Goal: Feedback & Contribution: Leave review/rating

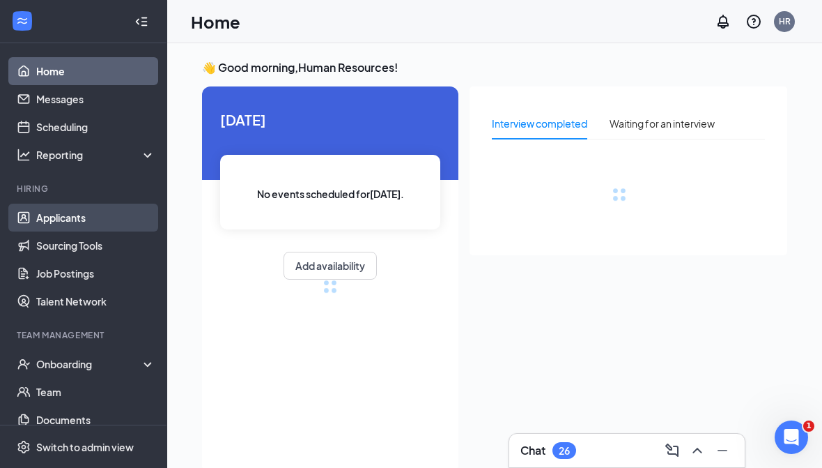
click at [102, 213] on link "Applicants" at bounding box center [95, 218] width 119 height 28
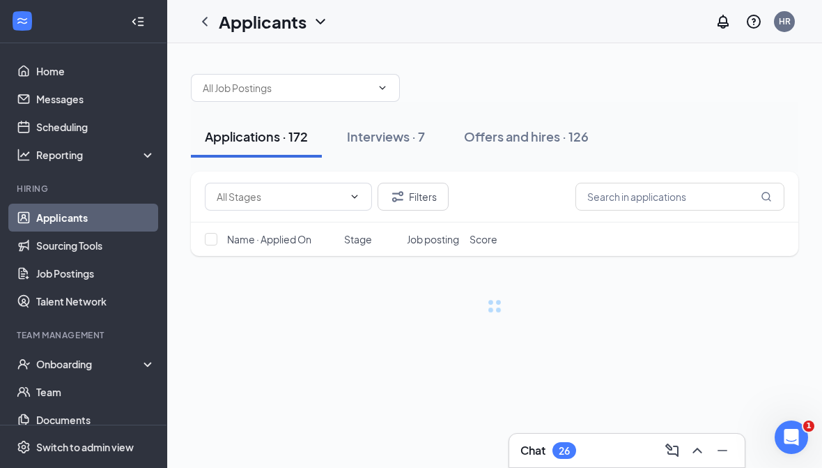
click at [141, 24] on icon "Collapse" at bounding box center [138, 22] width 14 height 14
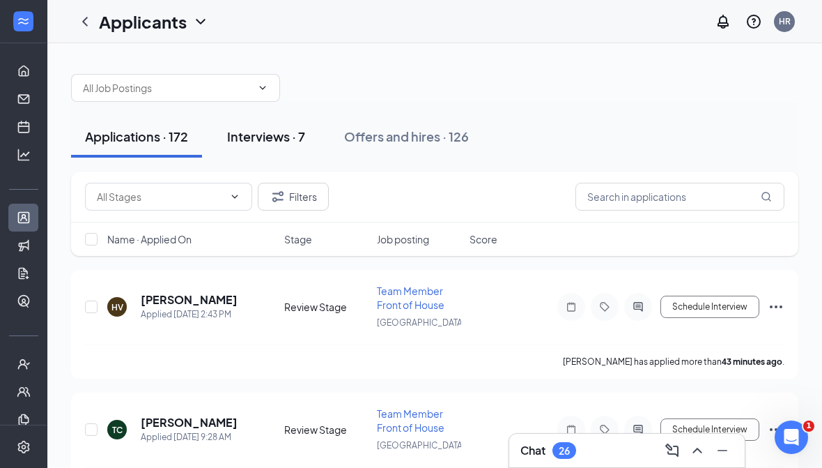
click at [265, 130] on div "Interviews · 7" at bounding box center [266, 136] width 78 height 17
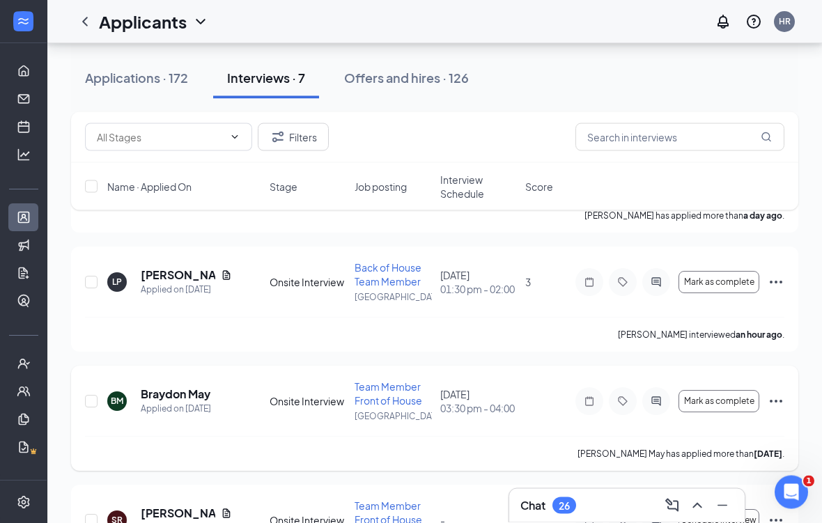
scroll to position [514, 0]
click at [177, 392] on h5 "Braydon May" at bounding box center [176, 394] width 70 height 15
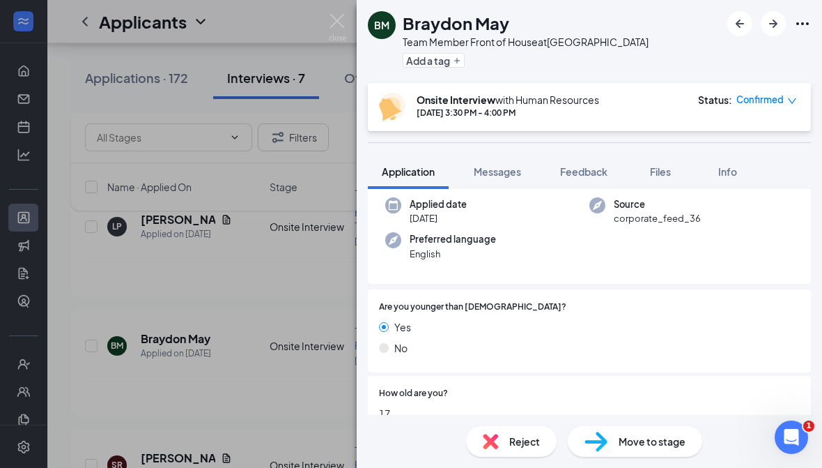
scroll to position [146, 0]
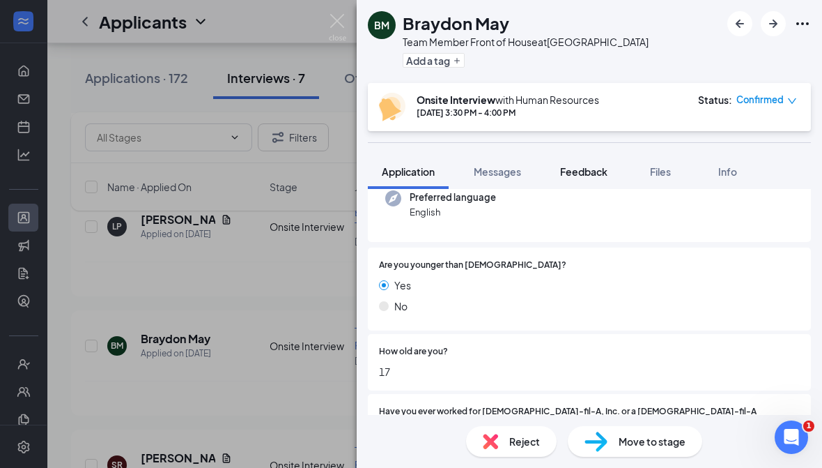
click at [590, 169] on span "Feedback" at bounding box center [583, 171] width 47 height 13
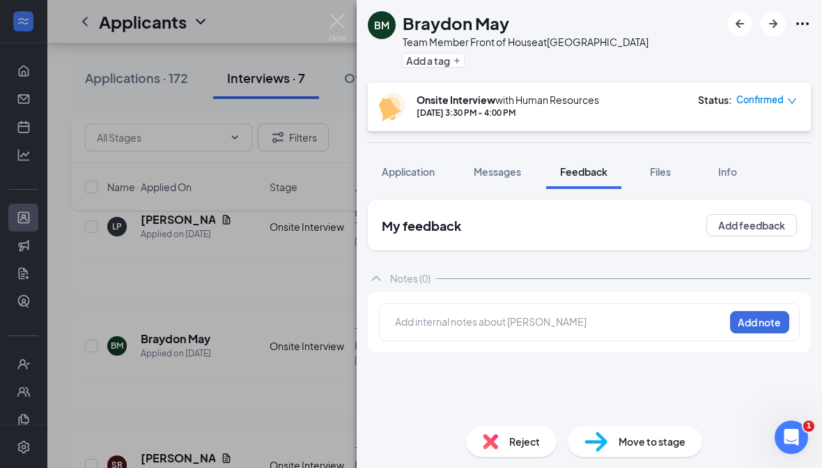
click at [549, 321] on div at bounding box center [560, 321] width 328 height 15
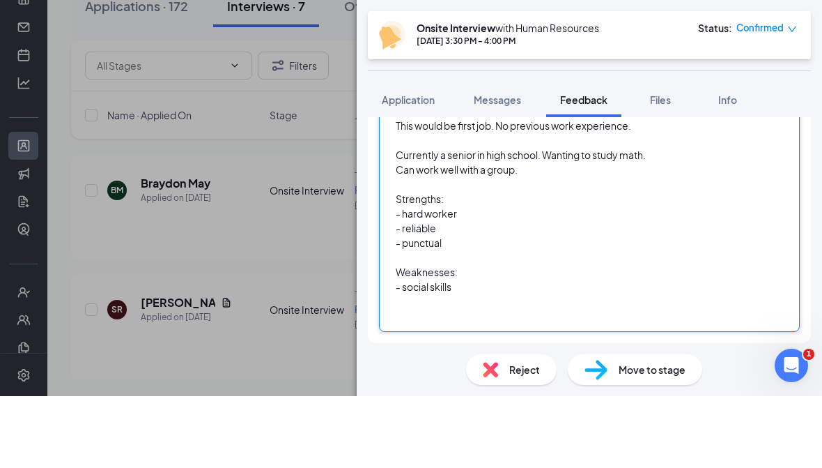
scroll to position [183, 0]
click at [464, 381] on div at bounding box center [560, 388] width 328 height 15
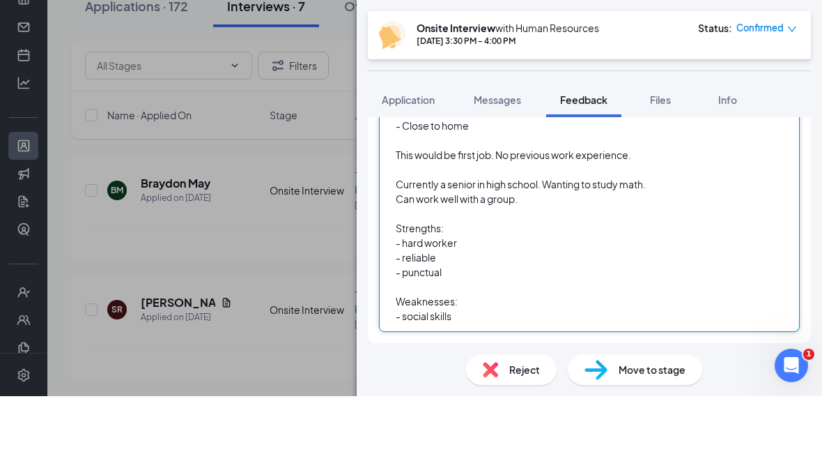
scroll to position [153, 0]
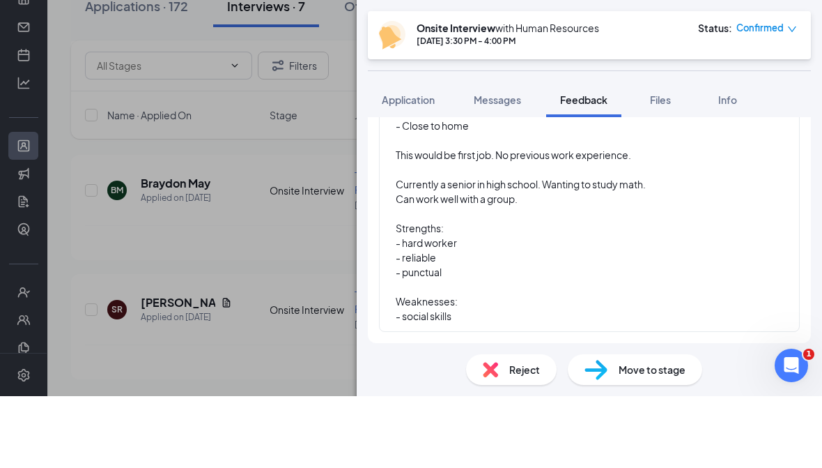
click at [284, 247] on div "BM [PERSON_NAME] May Team Member Front of House at [GEOGRAPHIC_DATA] Add a tag …" at bounding box center [411, 234] width 822 height 468
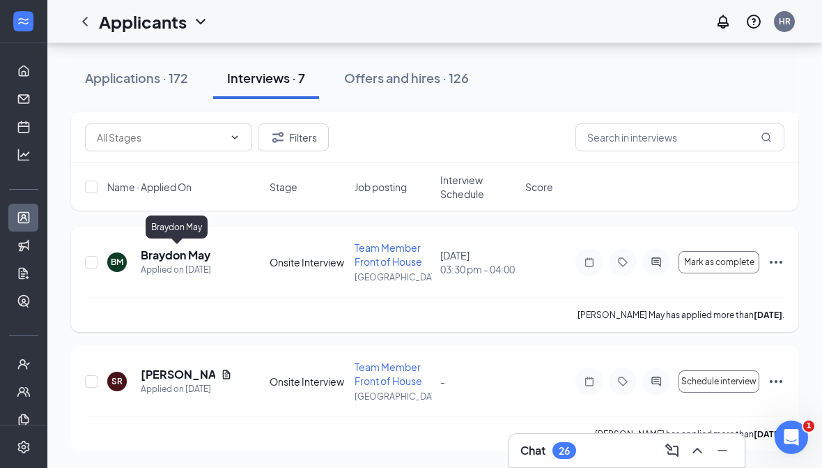
click at [163, 251] on h5 "Braydon May" at bounding box center [176, 254] width 70 height 15
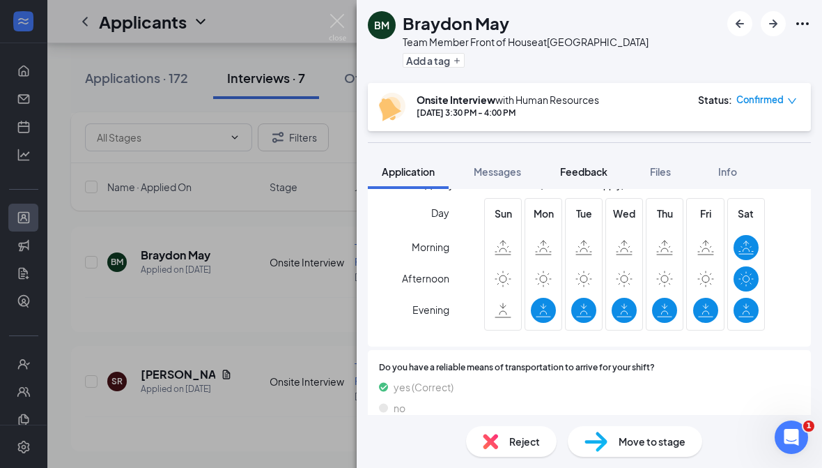
scroll to position [1009, 0]
click at [591, 163] on button "Feedback" at bounding box center [583, 171] width 75 height 35
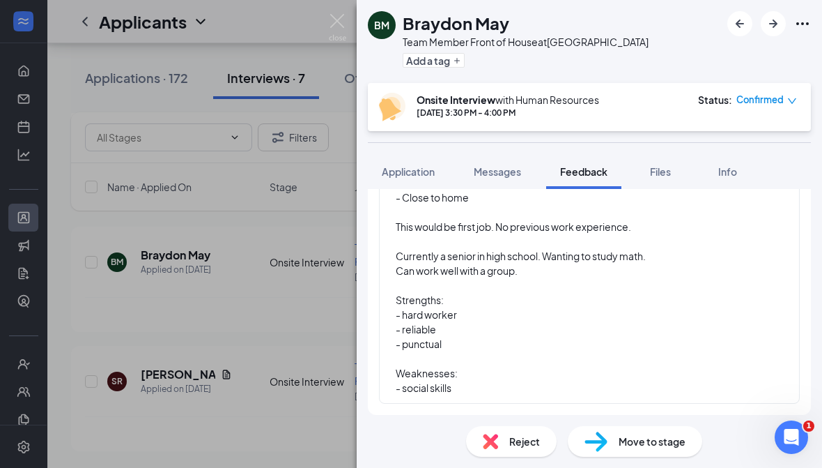
scroll to position [153, 0]
click at [491, 187] on button "Messages" at bounding box center [497, 171] width 75 height 35
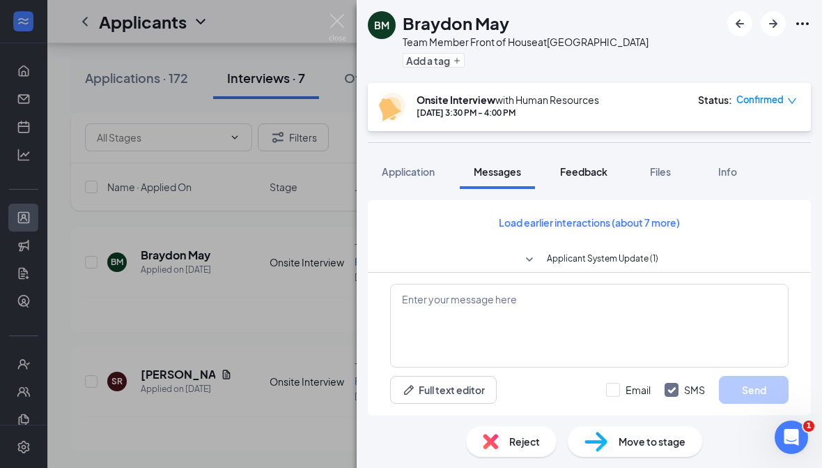
click at [593, 170] on span "Feedback" at bounding box center [583, 171] width 47 height 13
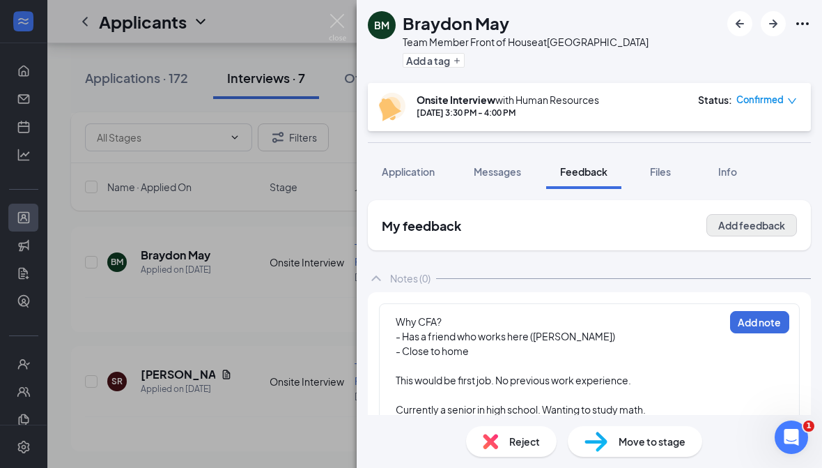
click at [723, 229] on button "Add feedback" at bounding box center [752, 225] width 91 height 22
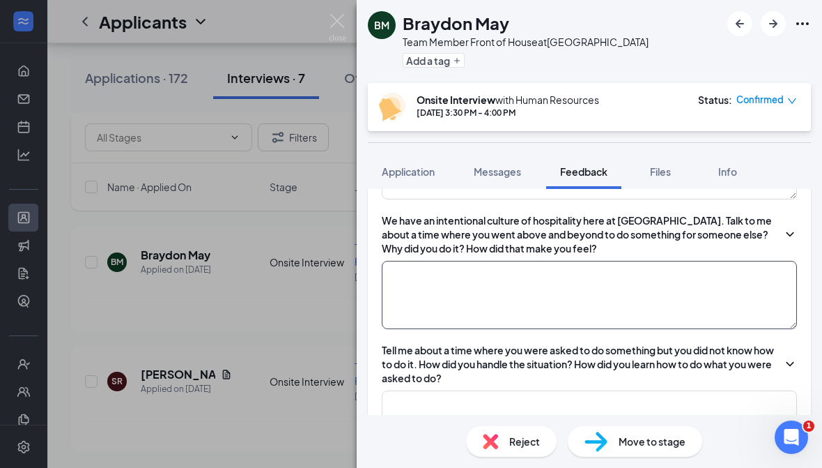
scroll to position [579, 0]
click at [613, 303] on textarea at bounding box center [589, 295] width 415 height 68
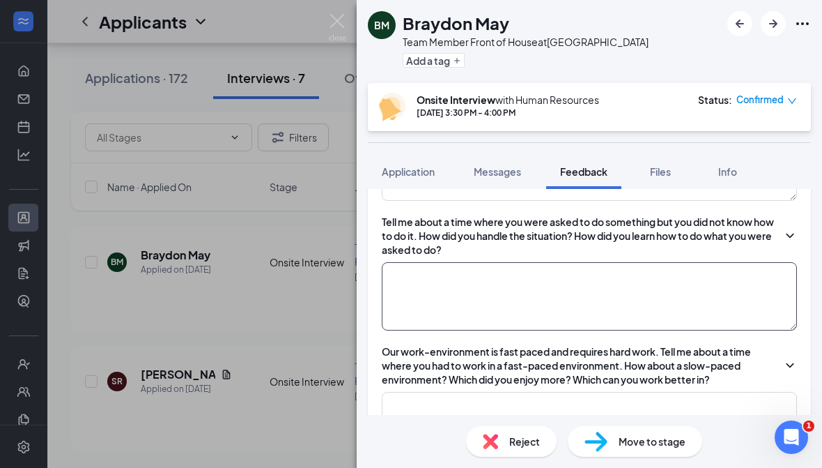
click at [632, 314] on textarea at bounding box center [589, 296] width 415 height 68
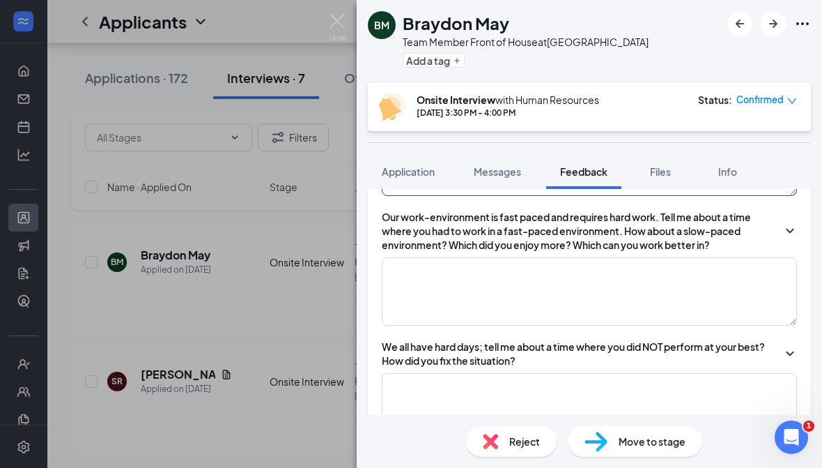
scroll to position [823, 0]
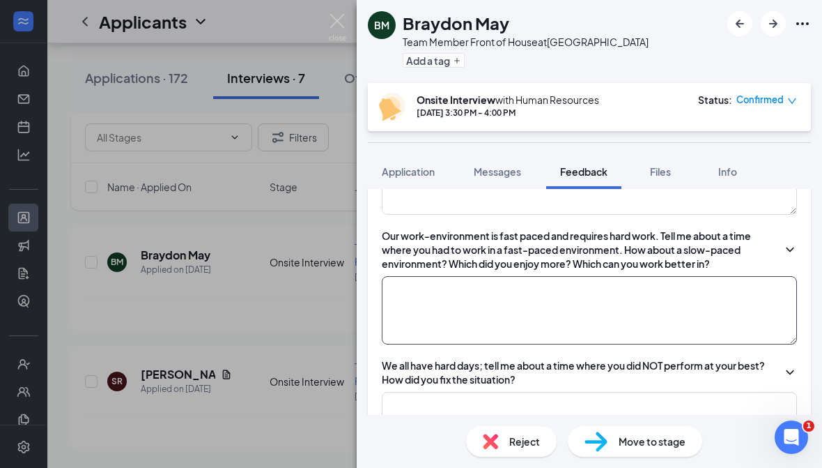
click at [657, 300] on textarea at bounding box center [589, 310] width 415 height 68
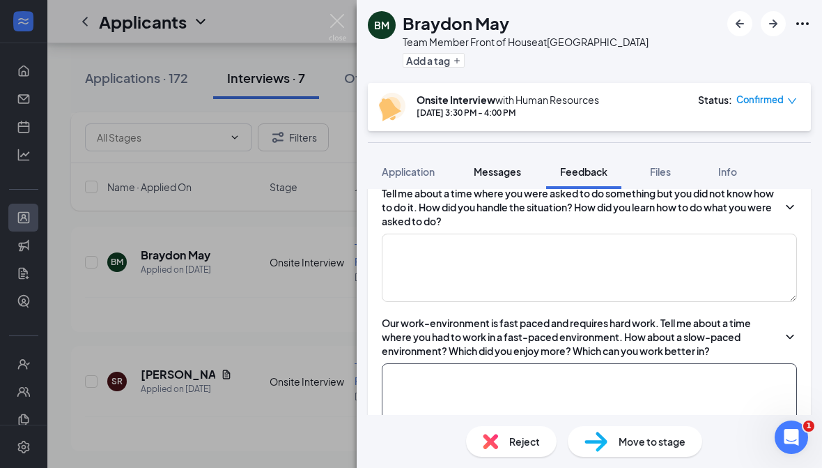
scroll to position [696, 0]
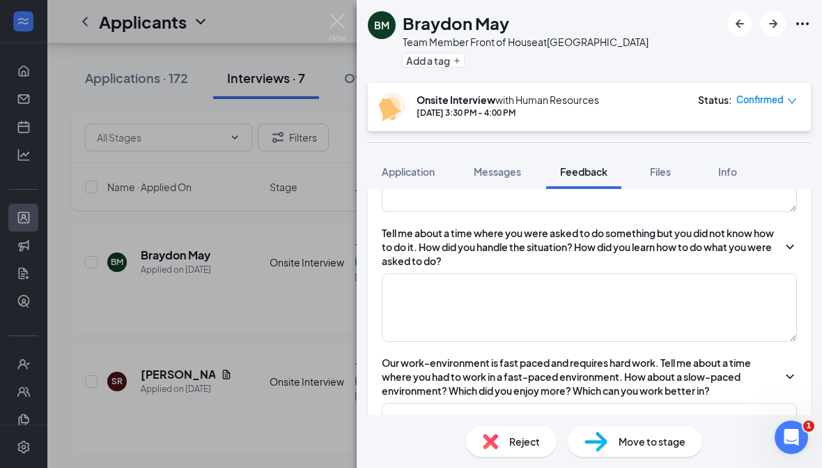
click at [561, 174] on button "Feedback" at bounding box center [583, 171] width 75 height 35
click at [516, 171] on span "Messages" at bounding box center [497, 171] width 47 height 13
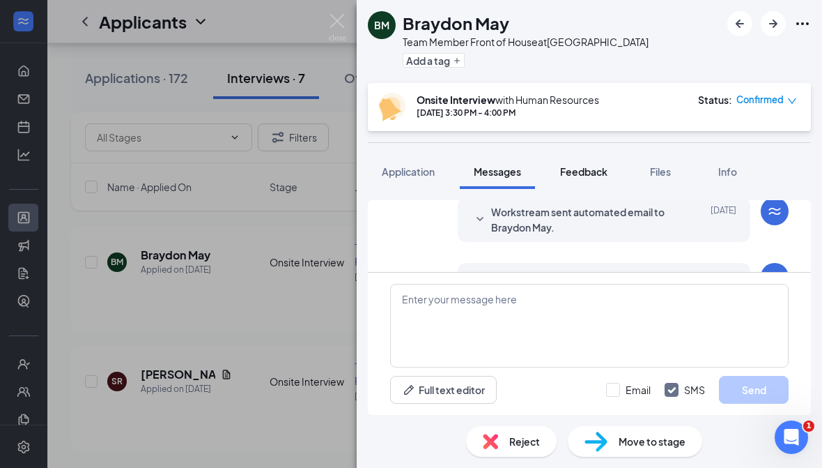
scroll to position [578, 0]
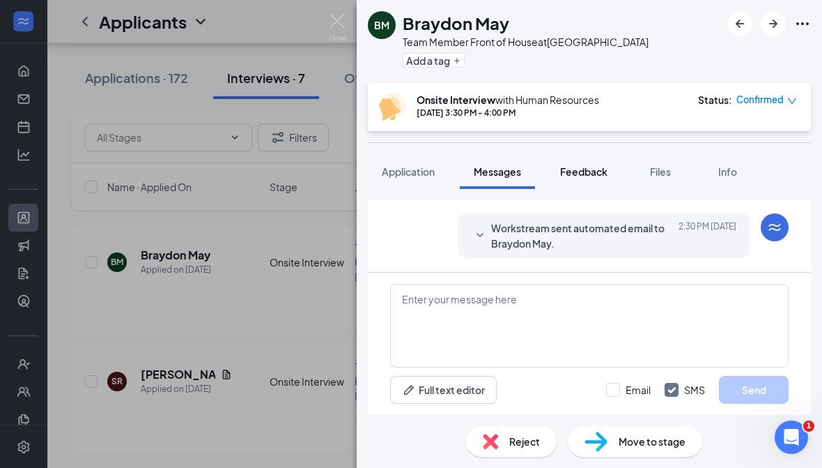
click at [585, 185] on button "Feedback" at bounding box center [583, 171] width 75 height 35
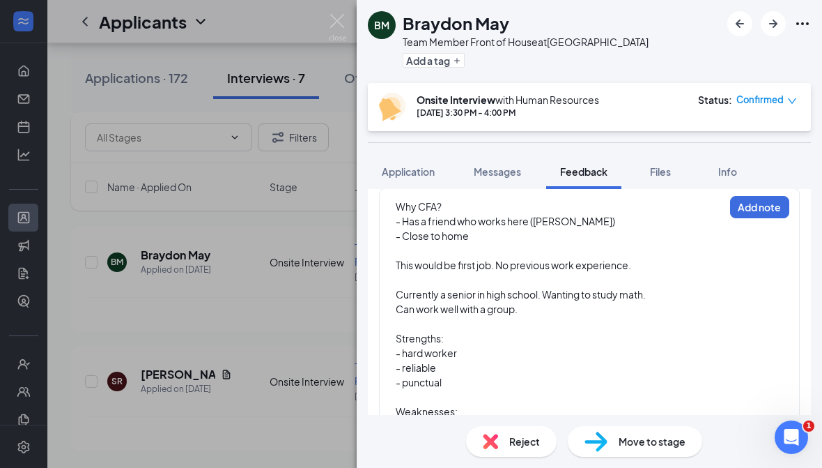
scroll to position [114, 0]
click at [508, 170] on span "Messages" at bounding box center [497, 171] width 47 height 13
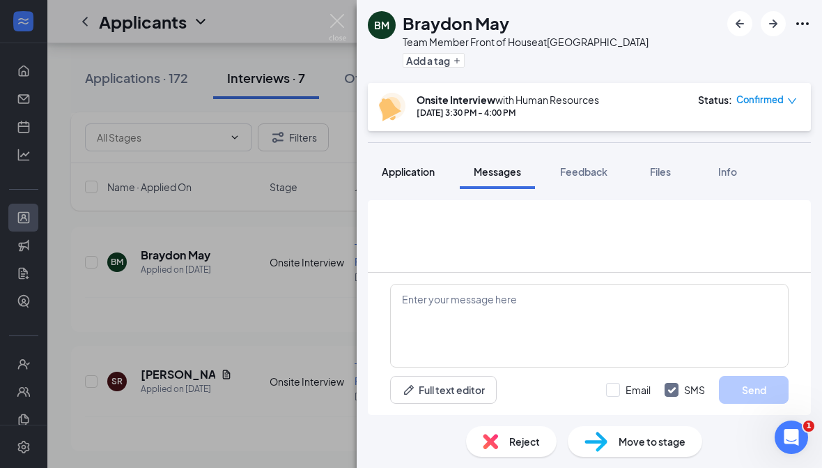
click at [401, 167] on span "Application" at bounding box center [408, 171] width 53 height 13
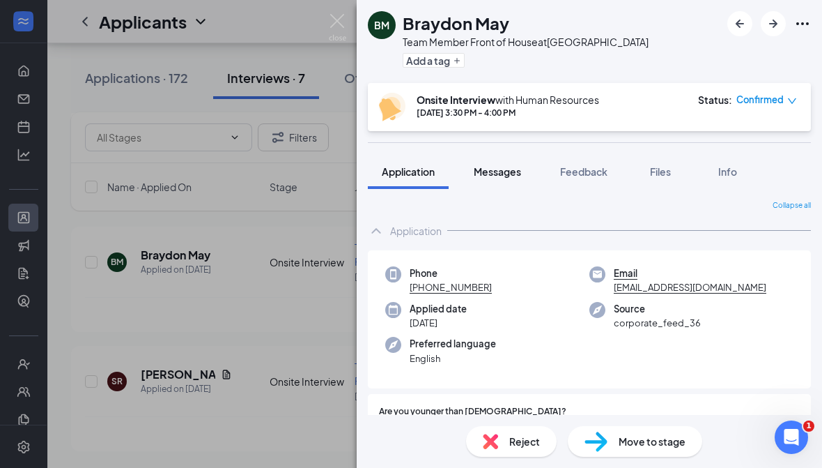
click at [520, 175] on span "Messages" at bounding box center [497, 171] width 47 height 13
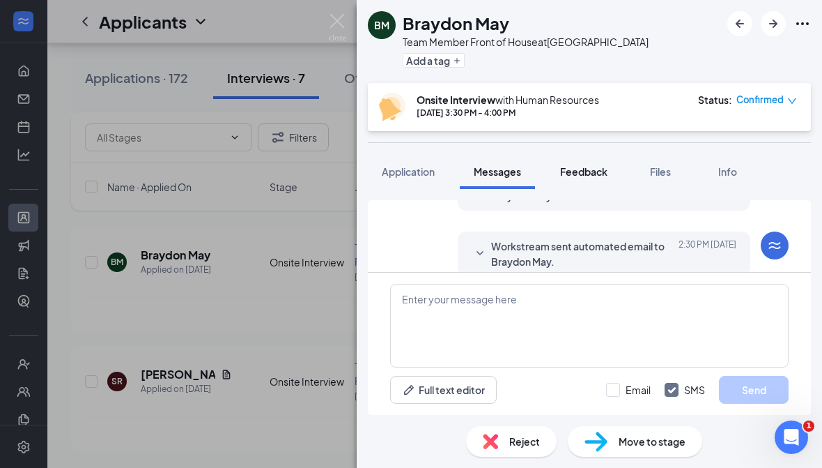
scroll to position [578, 0]
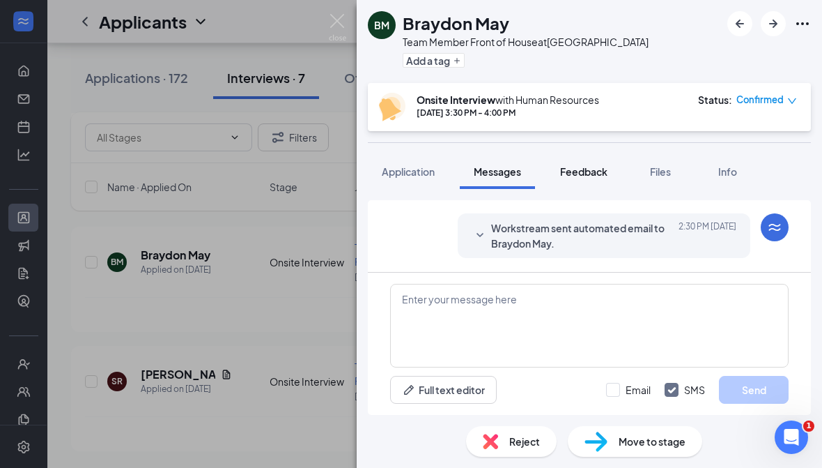
click at [576, 176] on span "Feedback" at bounding box center [583, 171] width 47 height 13
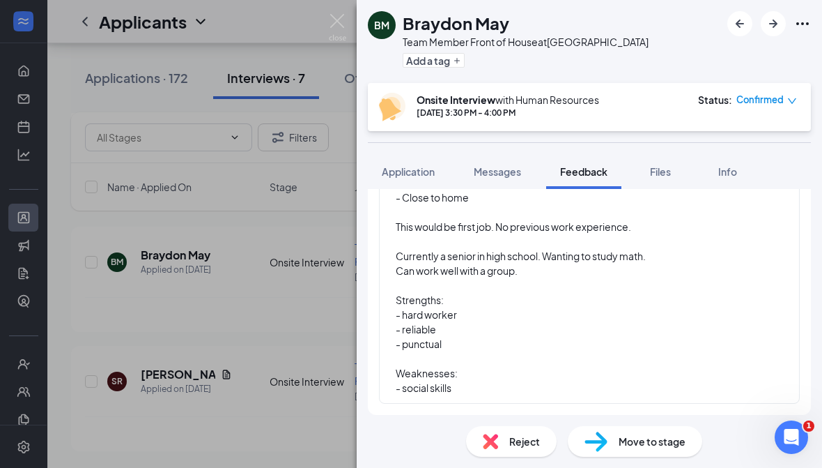
scroll to position [153, 0]
click at [534, 376] on div "Weaknesses:" at bounding box center [560, 373] width 328 height 15
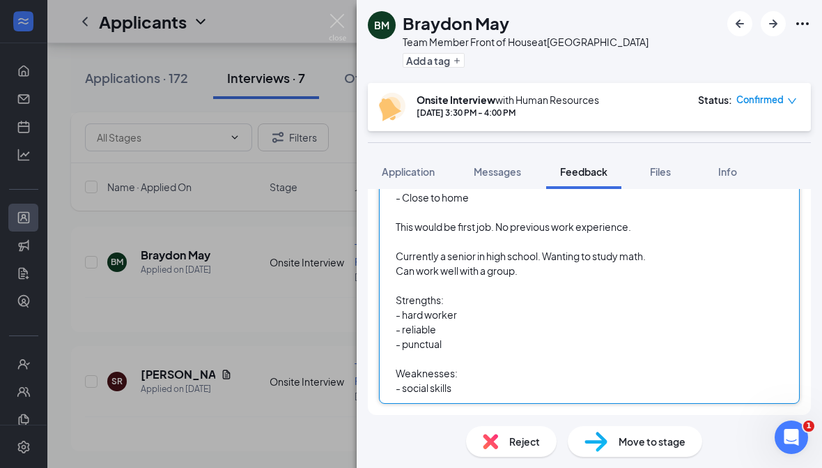
click at [539, 390] on div "- social skills" at bounding box center [560, 388] width 328 height 15
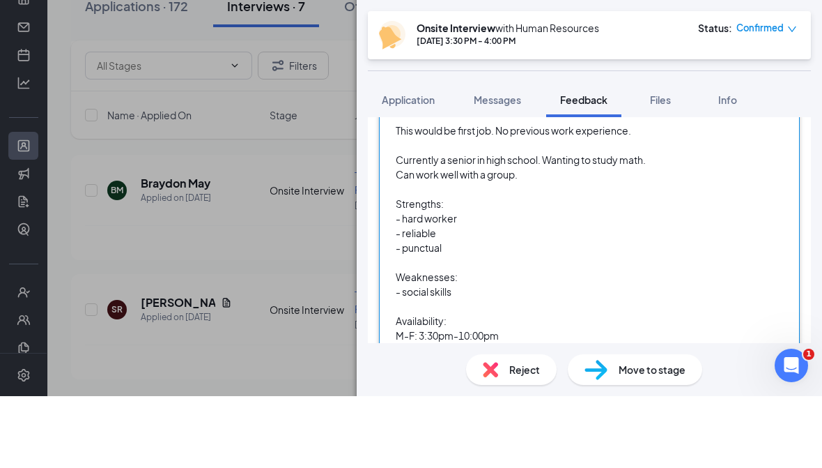
scroll to position [9, 0]
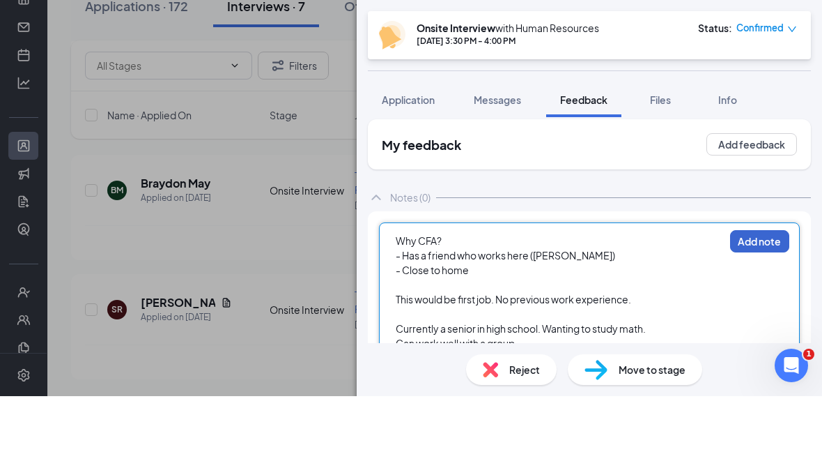
click at [776, 302] on button "Add note" at bounding box center [759, 313] width 59 height 22
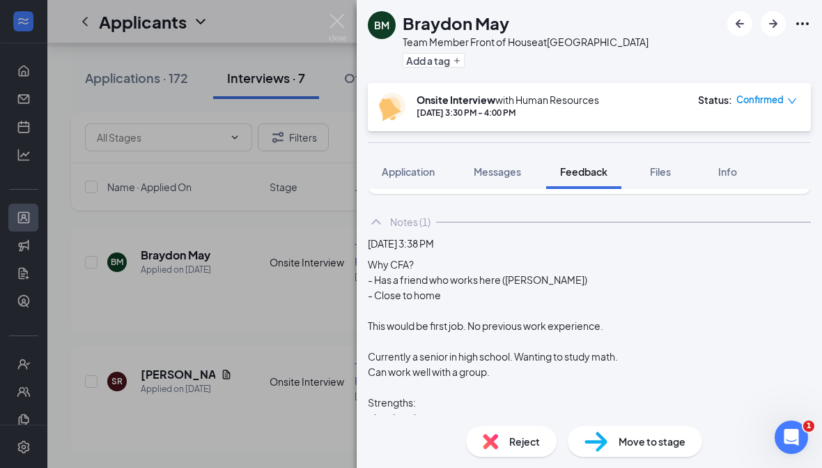
scroll to position [19, 0]
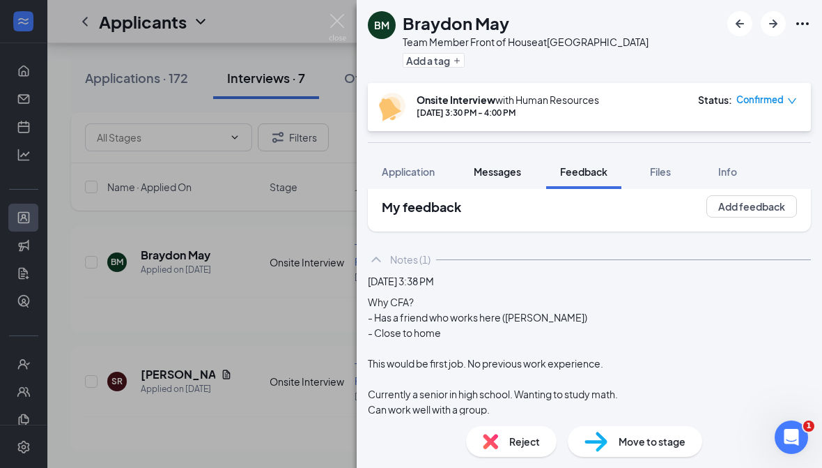
click at [516, 175] on span "Messages" at bounding box center [497, 171] width 47 height 13
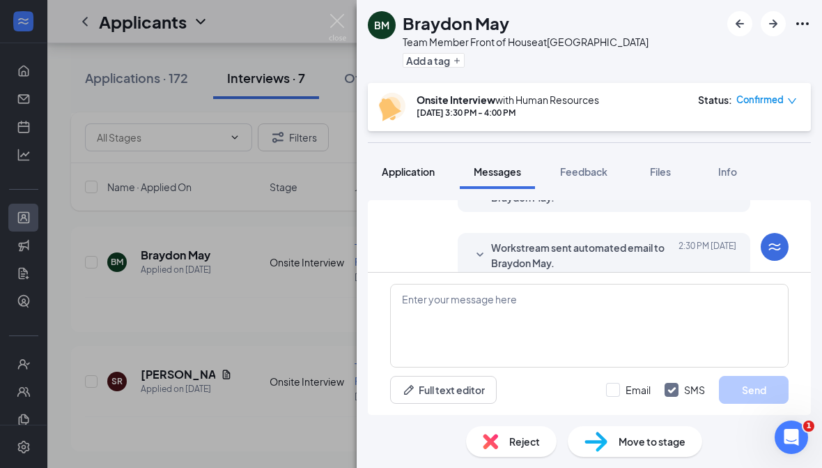
scroll to position [578, 0]
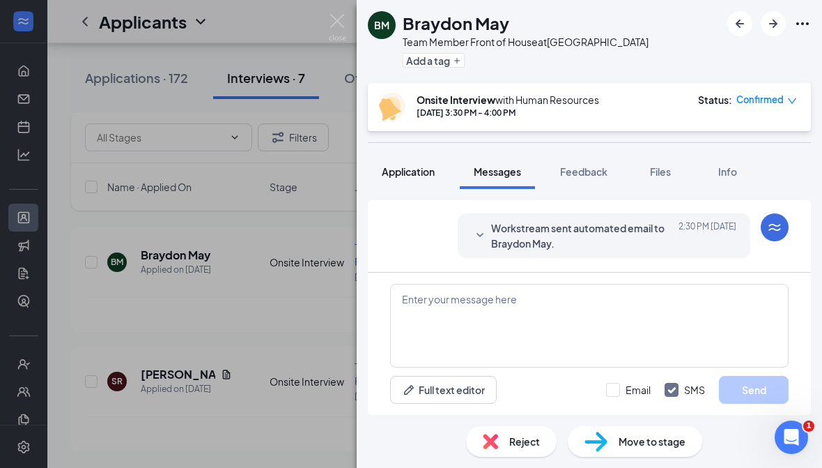
click at [399, 169] on span "Application" at bounding box center [408, 171] width 53 height 13
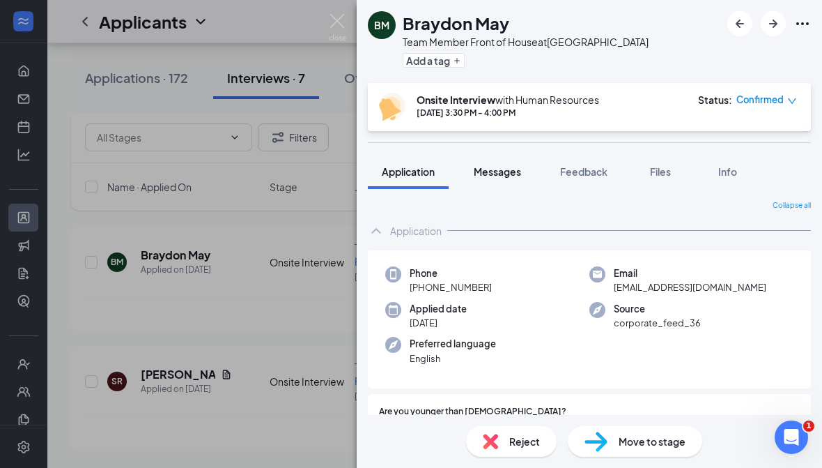
click at [512, 178] on button "Messages" at bounding box center [497, 171] width 75 height 35
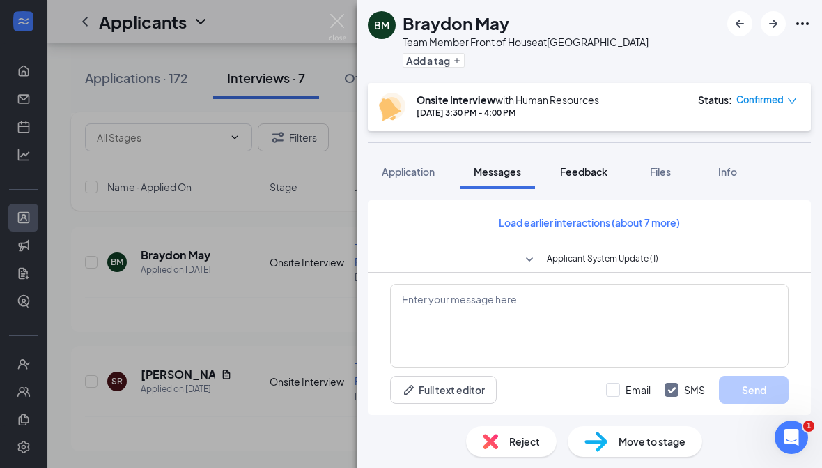
click at [586, 174] on span "Feedback" at bounding box center [583, 171] width 47 height 13
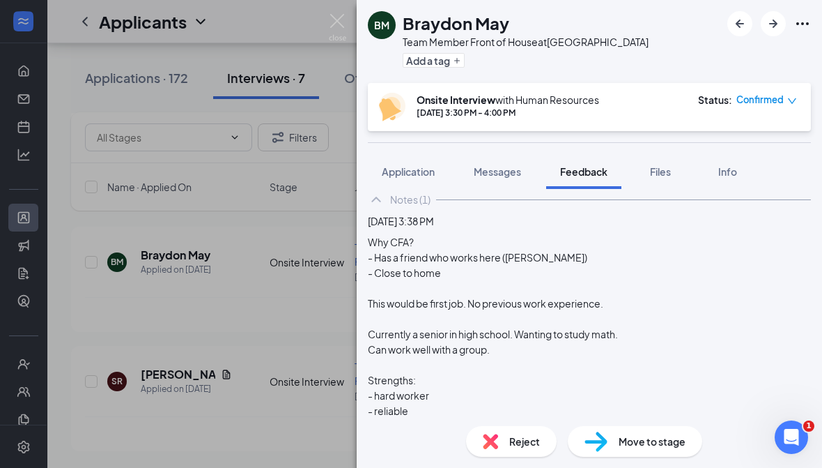
scroll to position [60, 0]
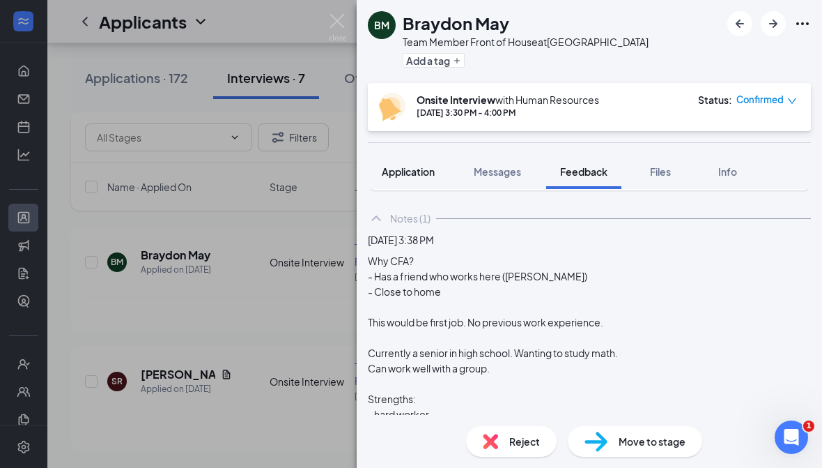
click at [420, 174] on span "Application" at bounding box center [408, 171] width 53 height 13
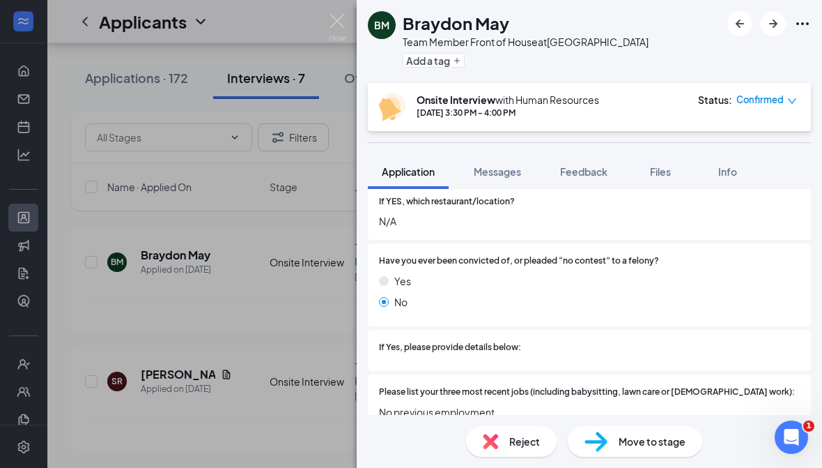
scroll to position [618, 0]
